Goal: Find specific page/section: Find specific page/section

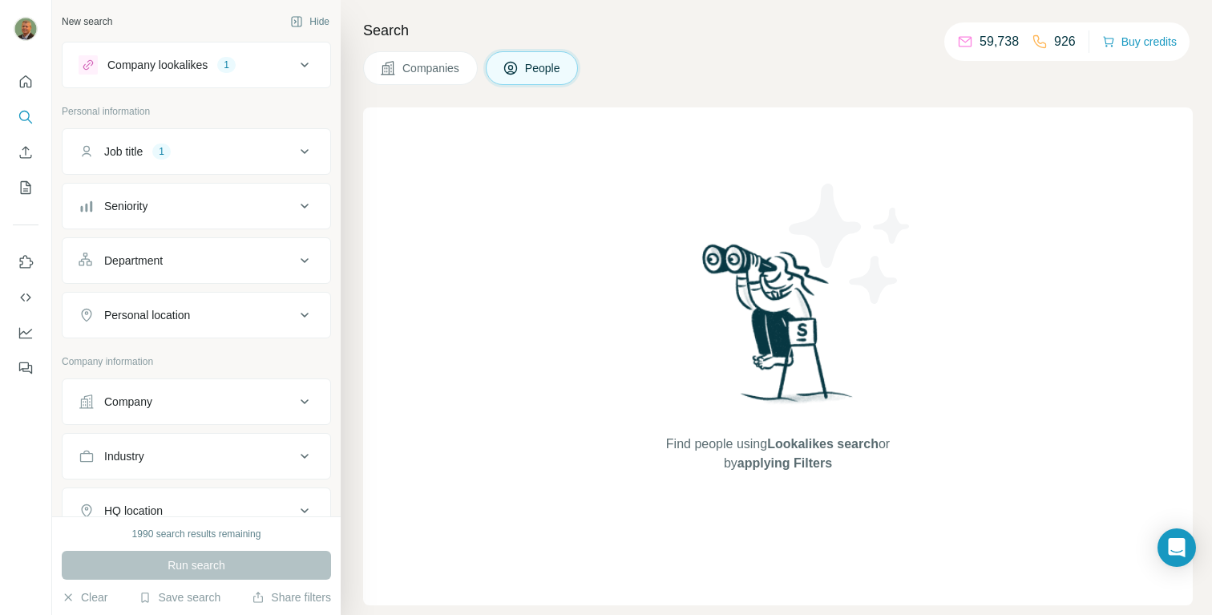
click at [295, 149] on icon at bounding box center [304, 151] width 19 height 19
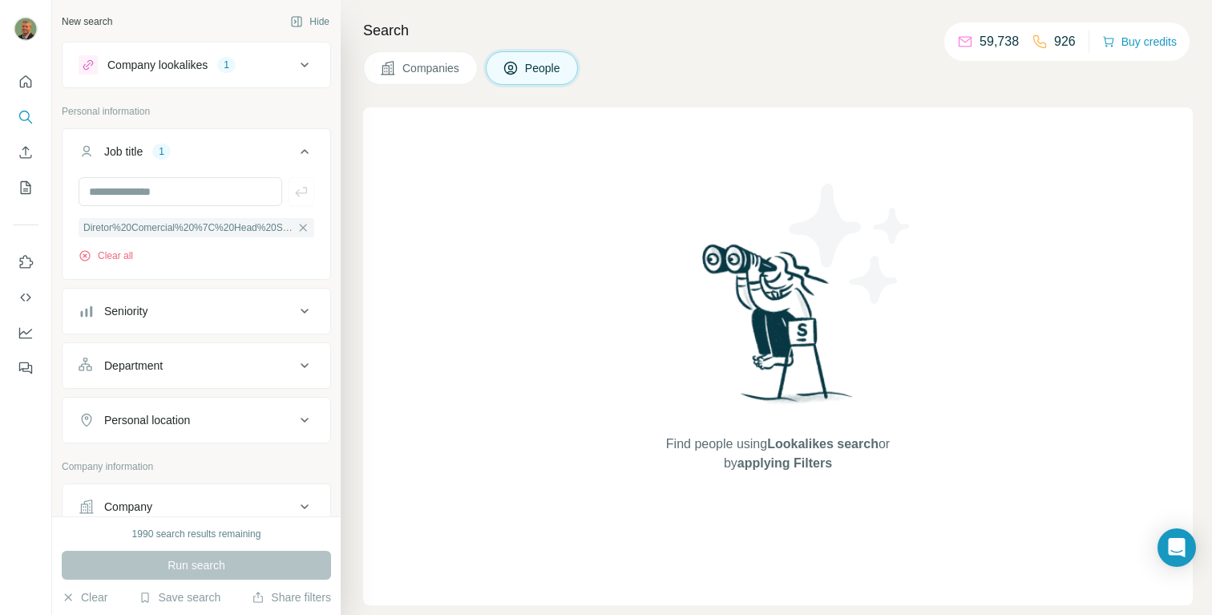
click at [301, 151] on icon at bounding box center [305, 151] width 8 height 5
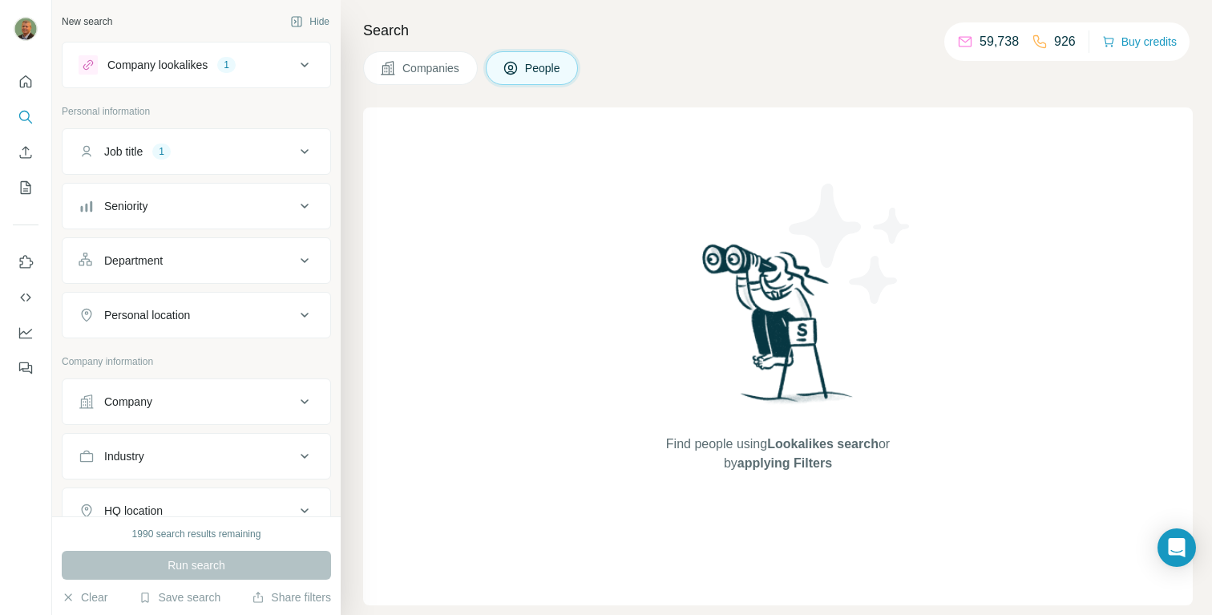
click at [204, 567] on div "Run search" at bounding box center [196, 565] width 269 height 29
click at [295, 60] on icon at bounding box center [304, 64] width 19 height 19
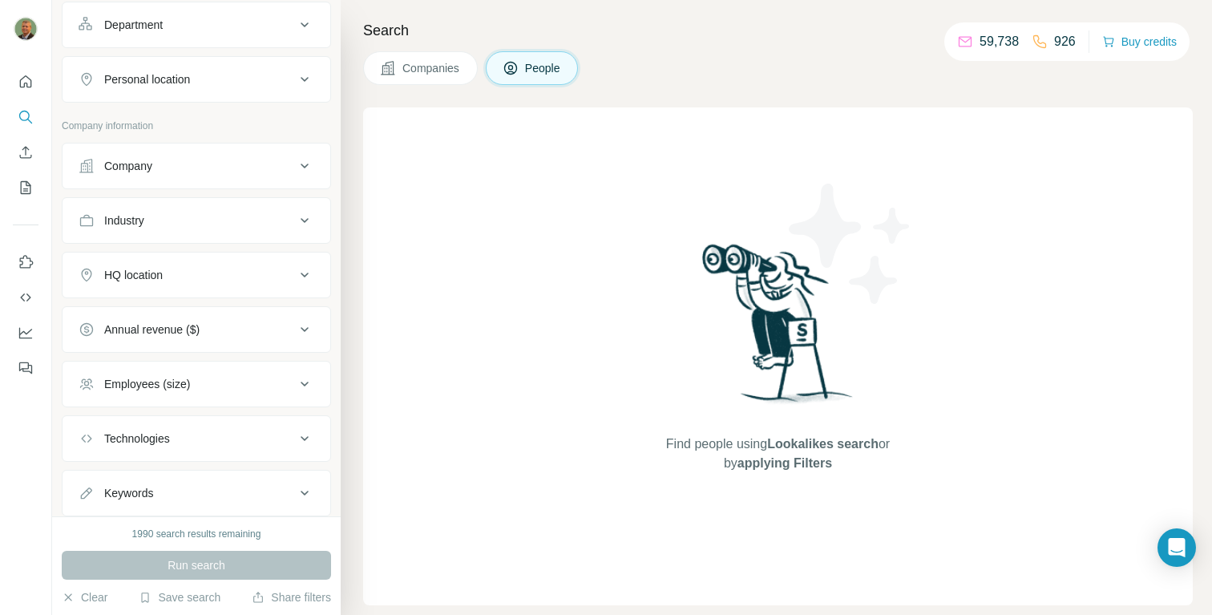
scroll to position [468, 0]
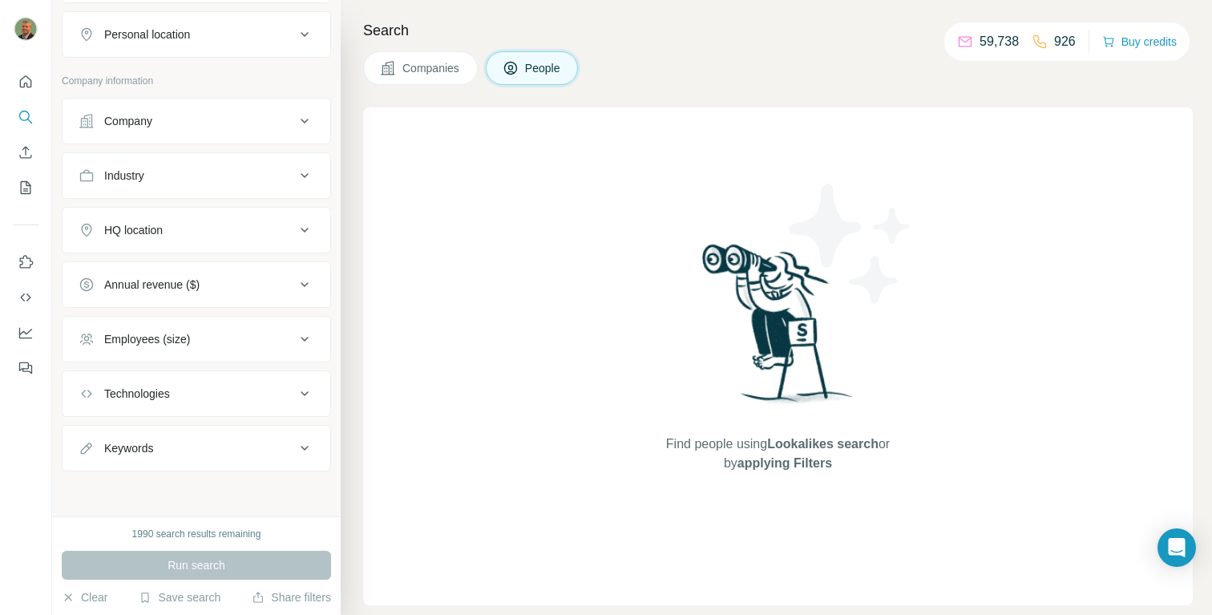
click at [209, 567] on div "Run search" at bounding box center [196, 565] width 269 height 29
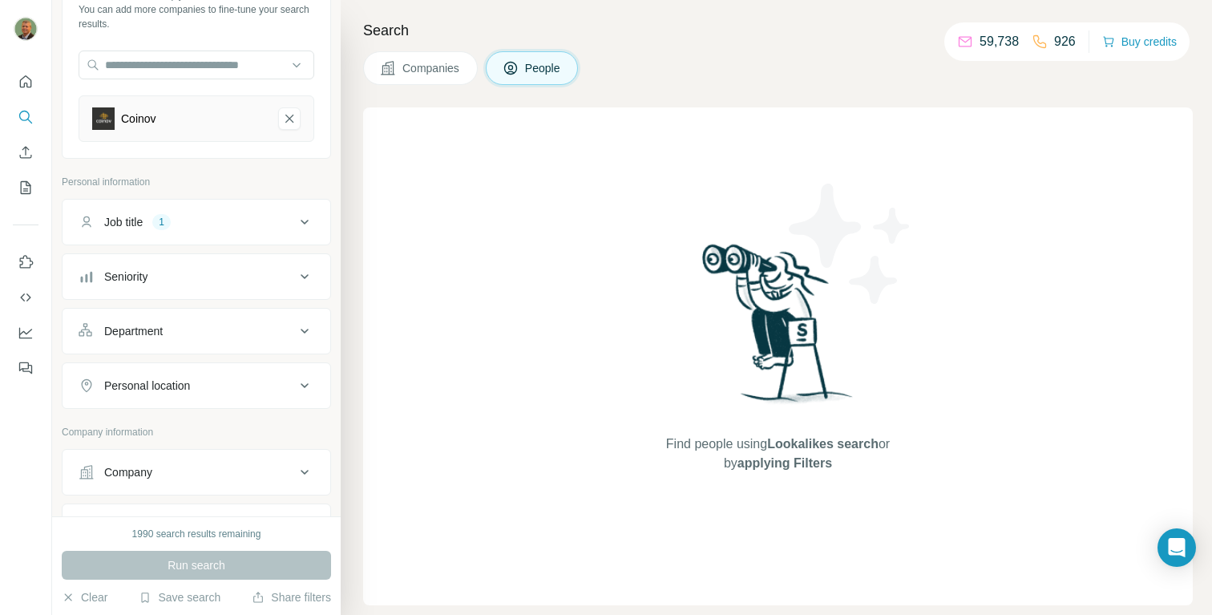
scroll to position [0, 0]
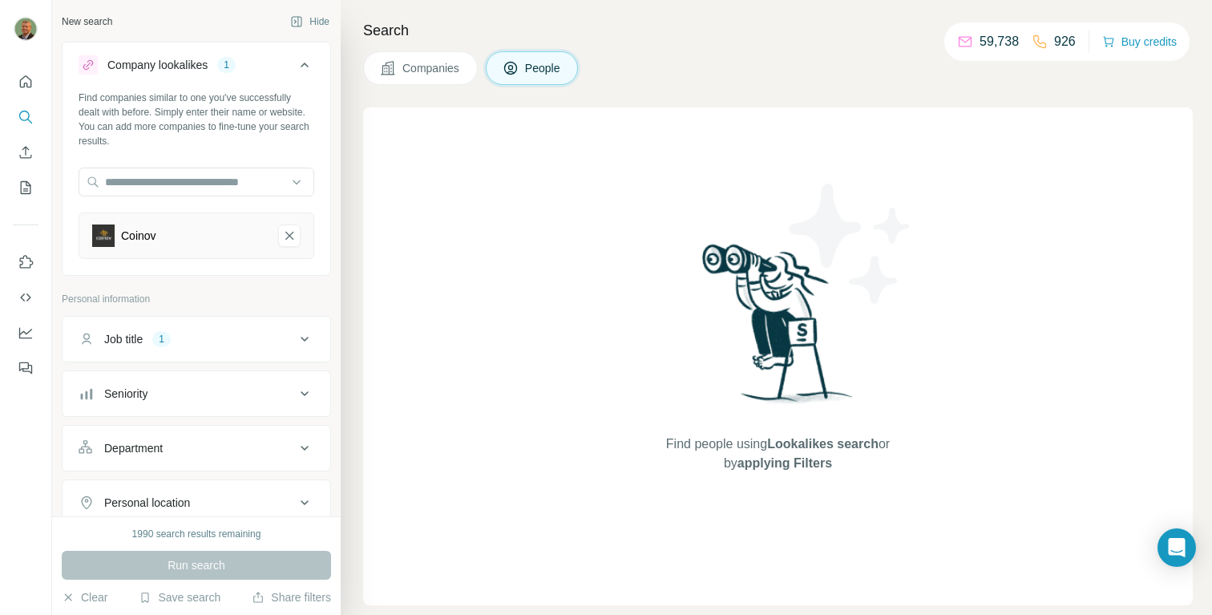
click at [297, 62] on icon at bounding box center [304, 64] width 19 height 19
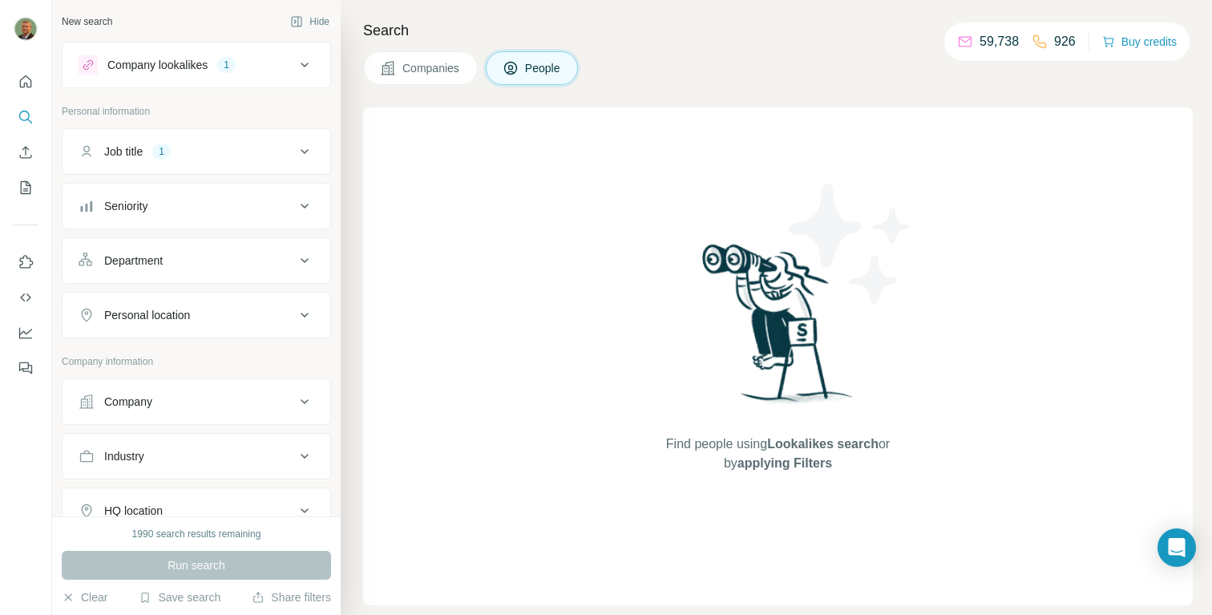
click at [541, 66] on span "People" at bounding box center [543, 68] width 37 height 16
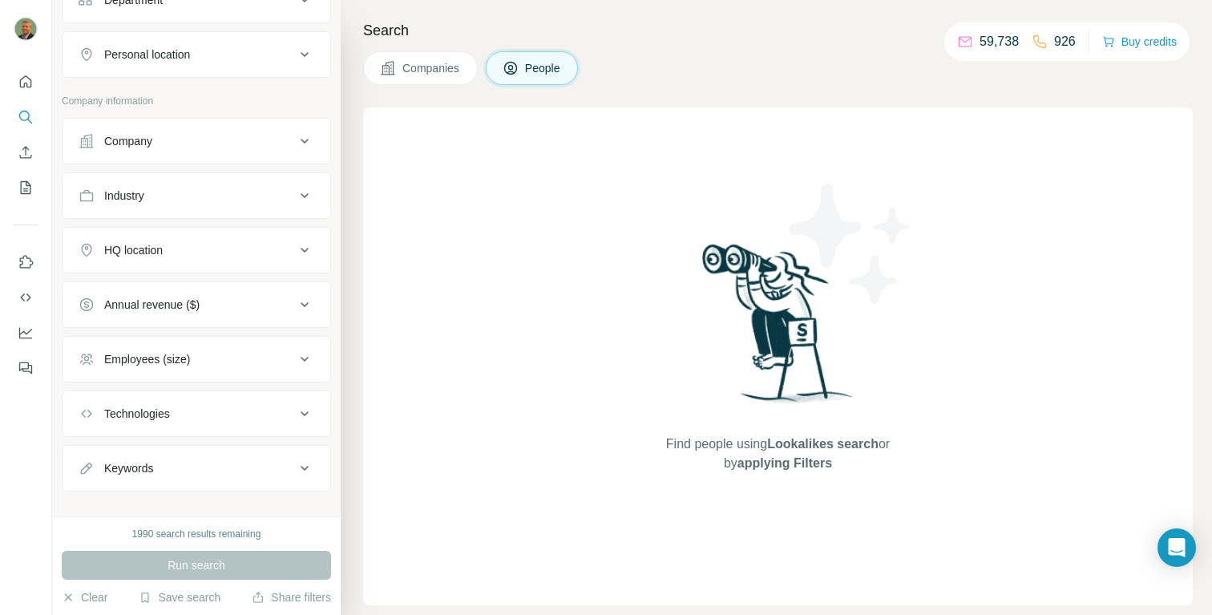
scroll to position [281, 0]
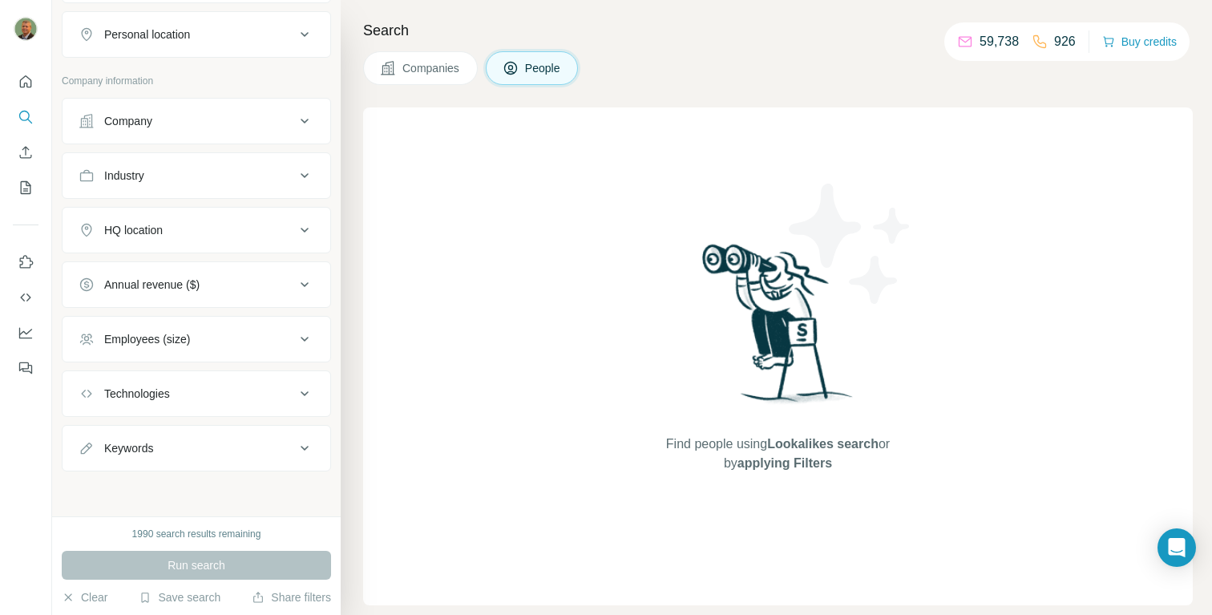
click at [202, 566] on div "Run search" at bounding box center [196, 565] width 269 height 29
